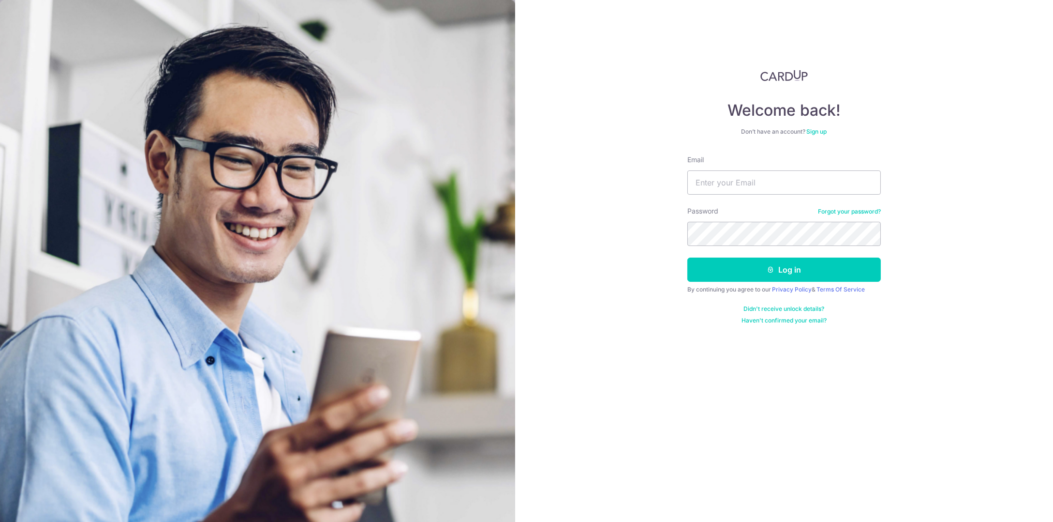
click at [746, 179] on input "Email" at bounding box center [785, 182] width 194 height 24
type input "[EMAIL_ADDRESS][DOMAIN_NAME]"
click at [771, 273] on button "Log in" at bounding box center [785, 269] width 194 height 24
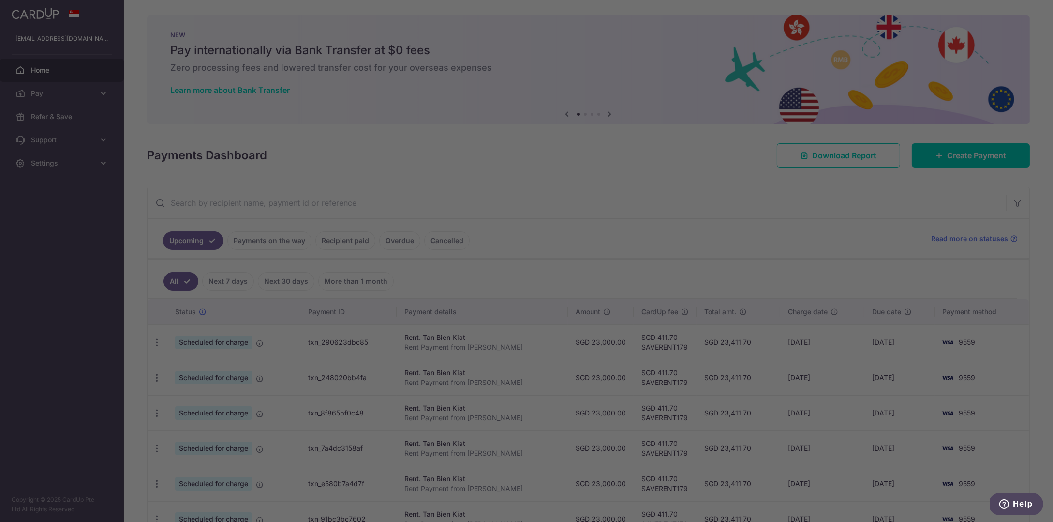
click at [705, 184] on div at bounding box center [532, 263] width 1064 height 527
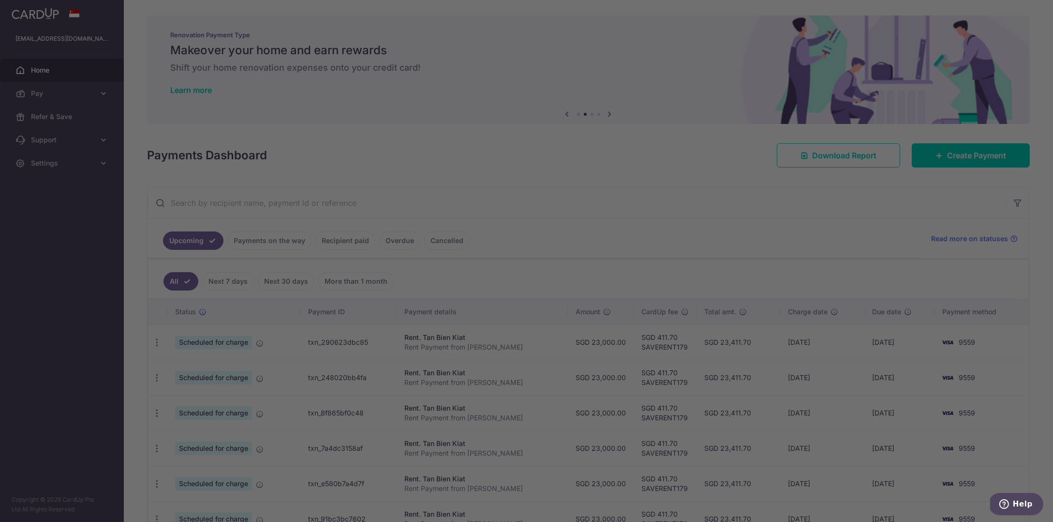
click at [761, 215] on div at bounding box center [532, 263] width 1064 height 527
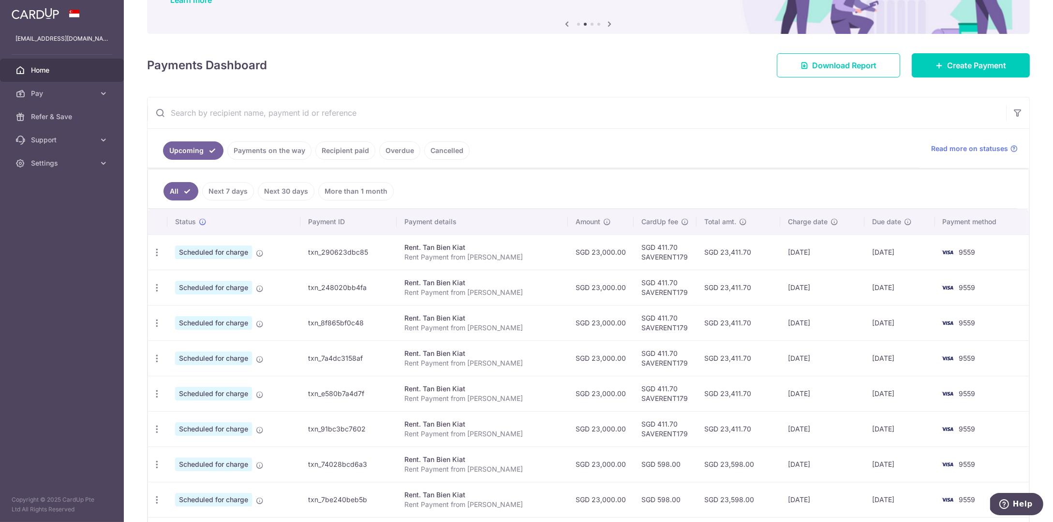
scroll to position [194, 0]
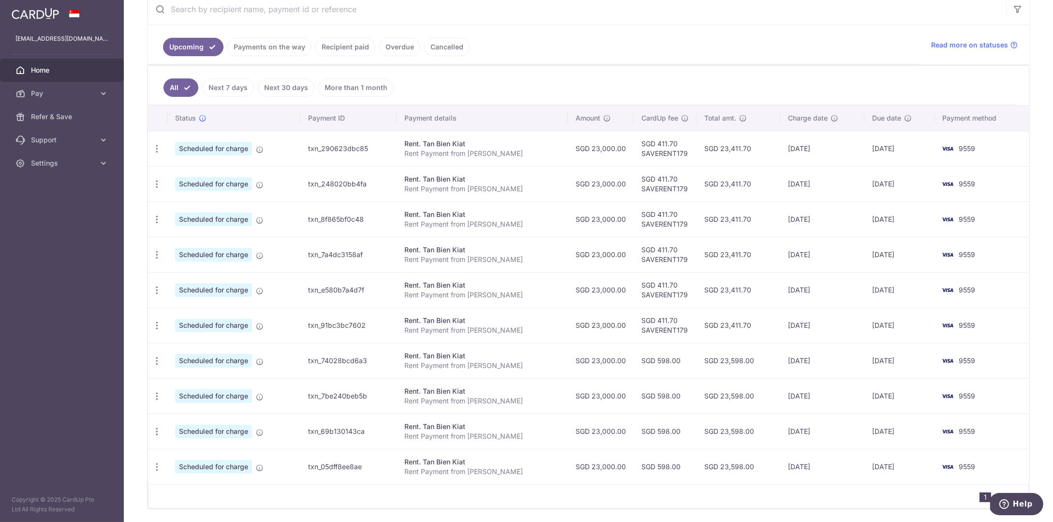
drag, startPoint x: 619, startPoint y: 359, endPoint x: 666, endPoint y: 355, distance: 46.6
click at [666, 355] on td "SGD 598.00" at bounding box center [665, 360] width 63 height 35
click at [671, 325] on td "SGD 411.70 SAVERENT179" at bounding box center [665, 324] width 63 height 35
drag, startPoint x: 669, startPoint y: 329, endPoint x: 645, endPoint y: 279, distance: 55.4
click at [646, 280] on tbody "Update payment Cancel payment Scheduled for charge txn_290623dbc85 Rent. Tan Bi…" at bounding box center [588, 307] width 881 height 353
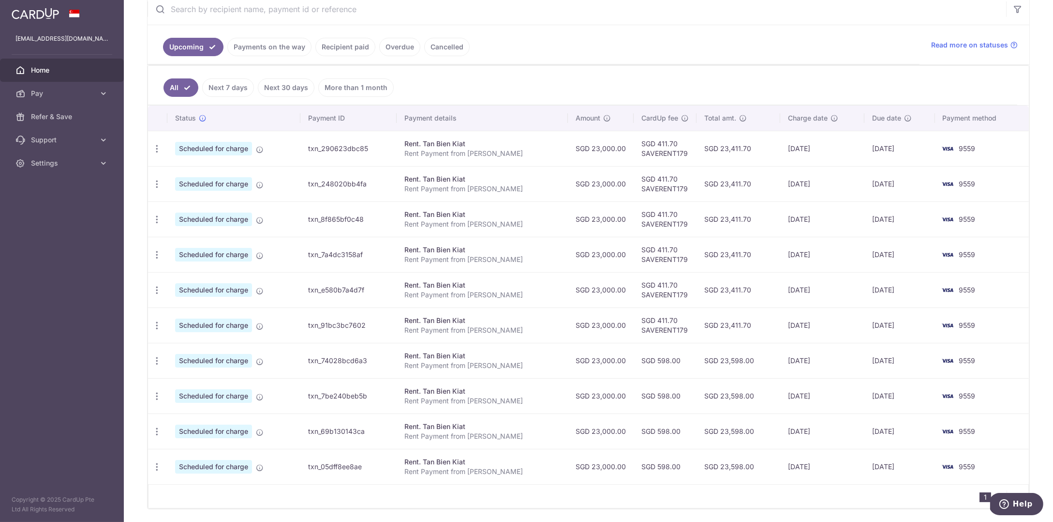
click at [645, 279] on td "SGD 411.70 SAVERENT179" at bounding box center [665, 289] width 63 height 35
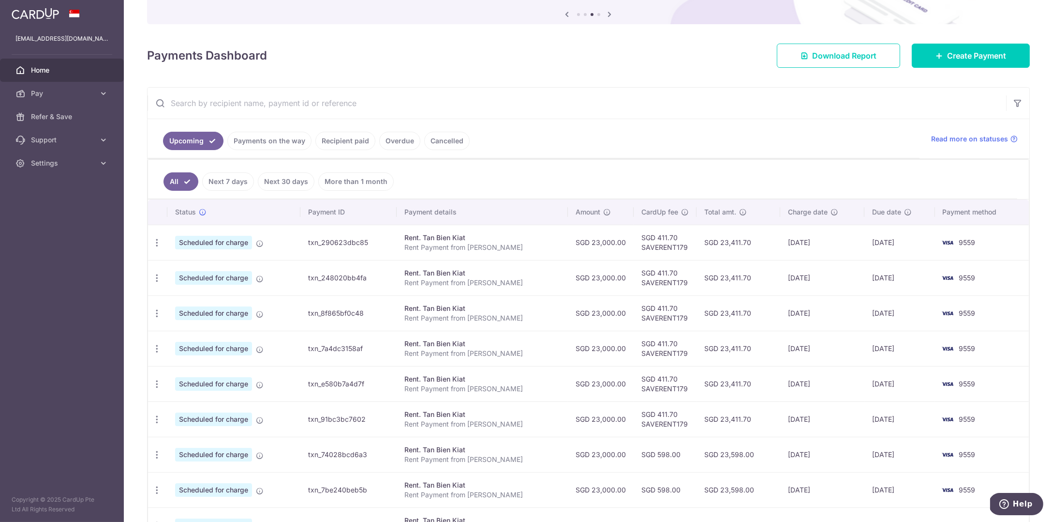
scroll to position [0, 0]
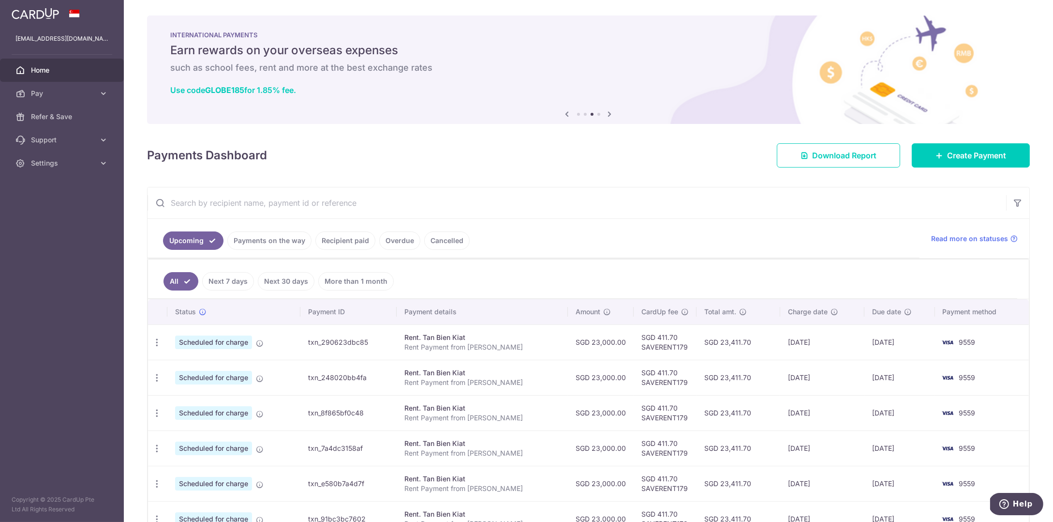
click at [605, 115] on icon at bounding box center [610, 114] width 12 height 12
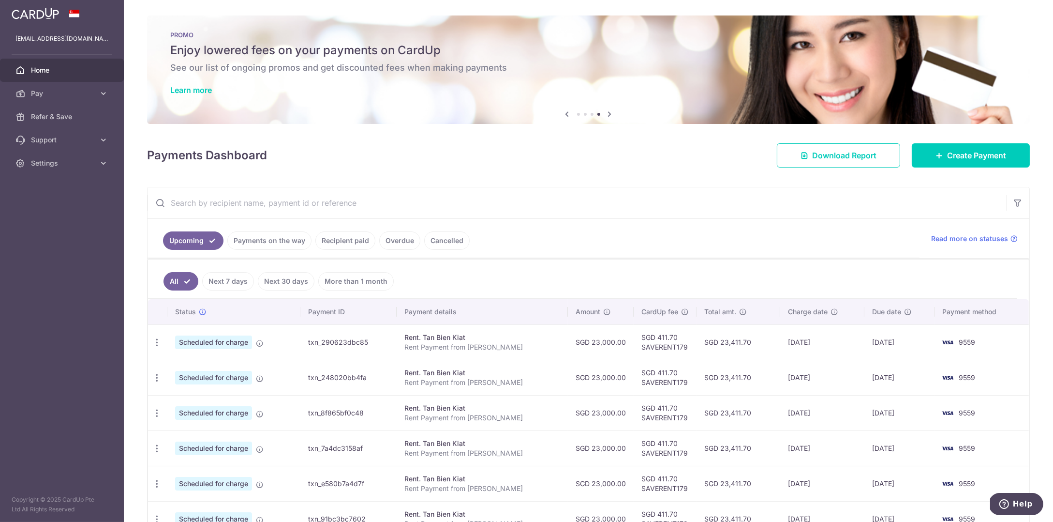
click at [564, 117] on icon at bounding box center [568, 114] width 12 height 12
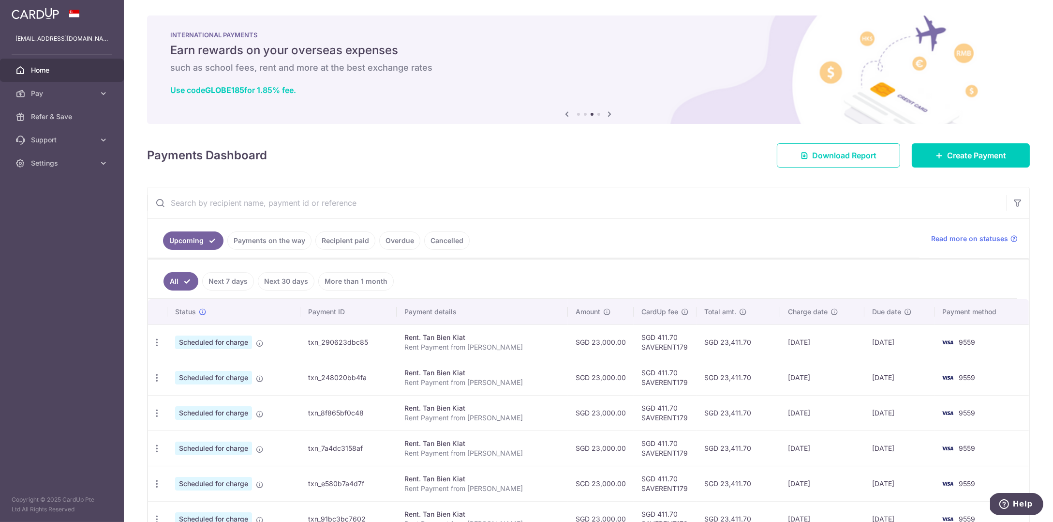
click at [566, 118] on icon at bounding box center [568, 114] width 12 height 12
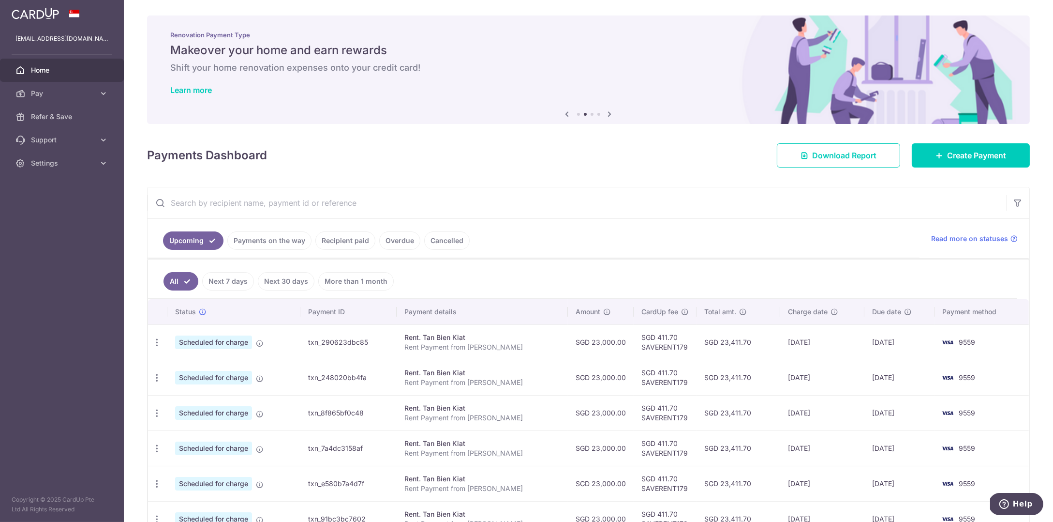
click at [566, 118] on icon at bounding box center [568, 114] width 12 height 12
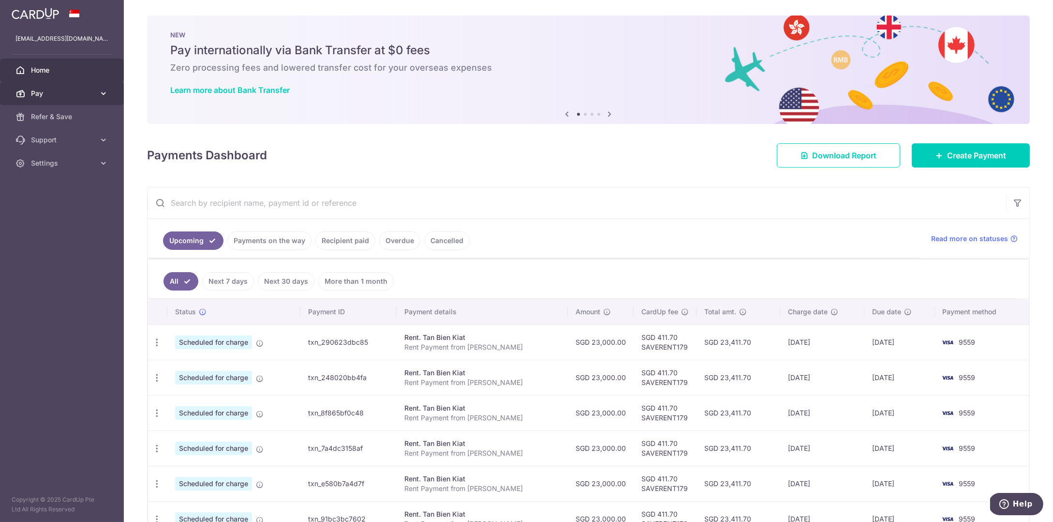
click at [65, 89] on span "Pay" at bounding box center [63, 94] width 64 height 10
